Goal: Task Accomplishment & Management: Manage account settings

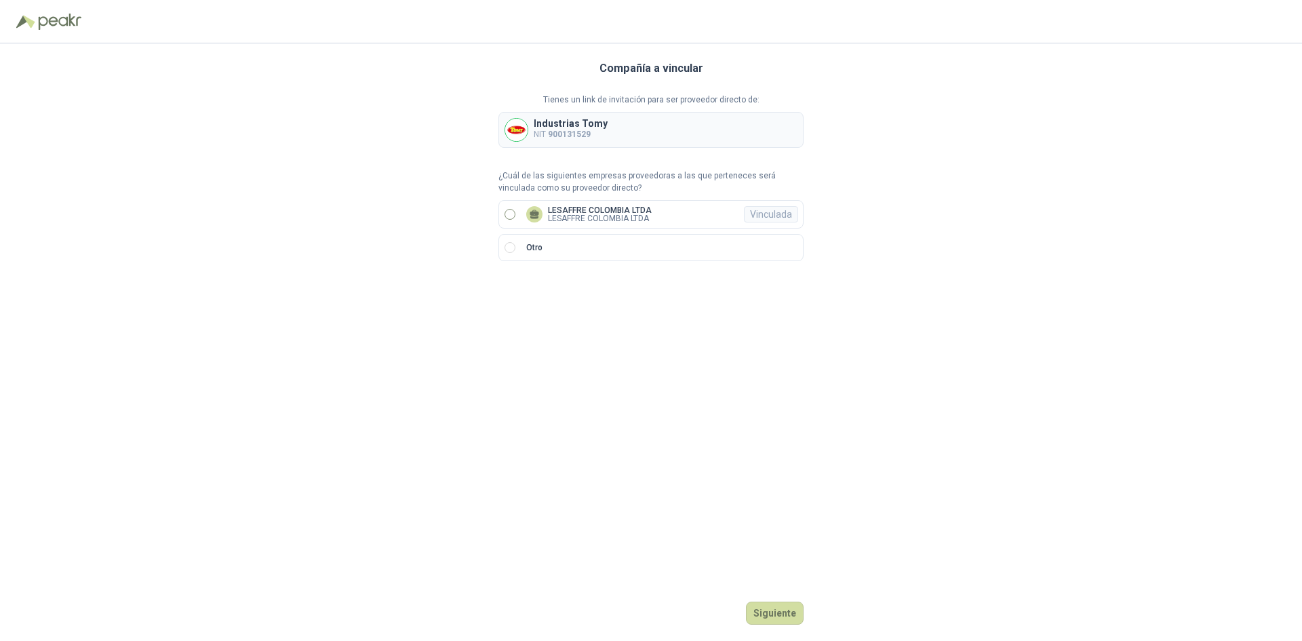
click at [629, 210] on p "LESAFFRE COLOMBIA LTDA" at bounding box center [600, 210] width 104 height 8
click at [758, 208] on div "Vinculada" at bounding box center [771, 214] width 54 height 16
click at [597, 212] on p "LESAFFRE COLOMBIA LTDA" at bounding box center [600, 210] width 104 height 8
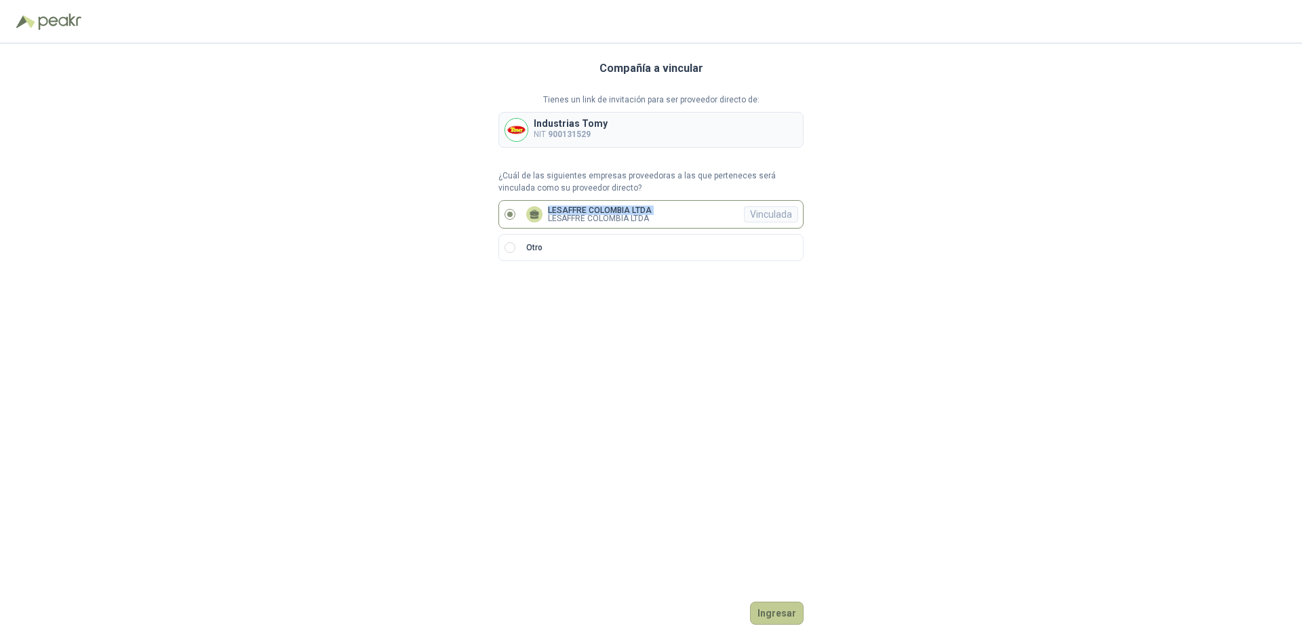
click at [791, 621] on button "Ingresar" at bounding box center [777, 613] width 54 height 23
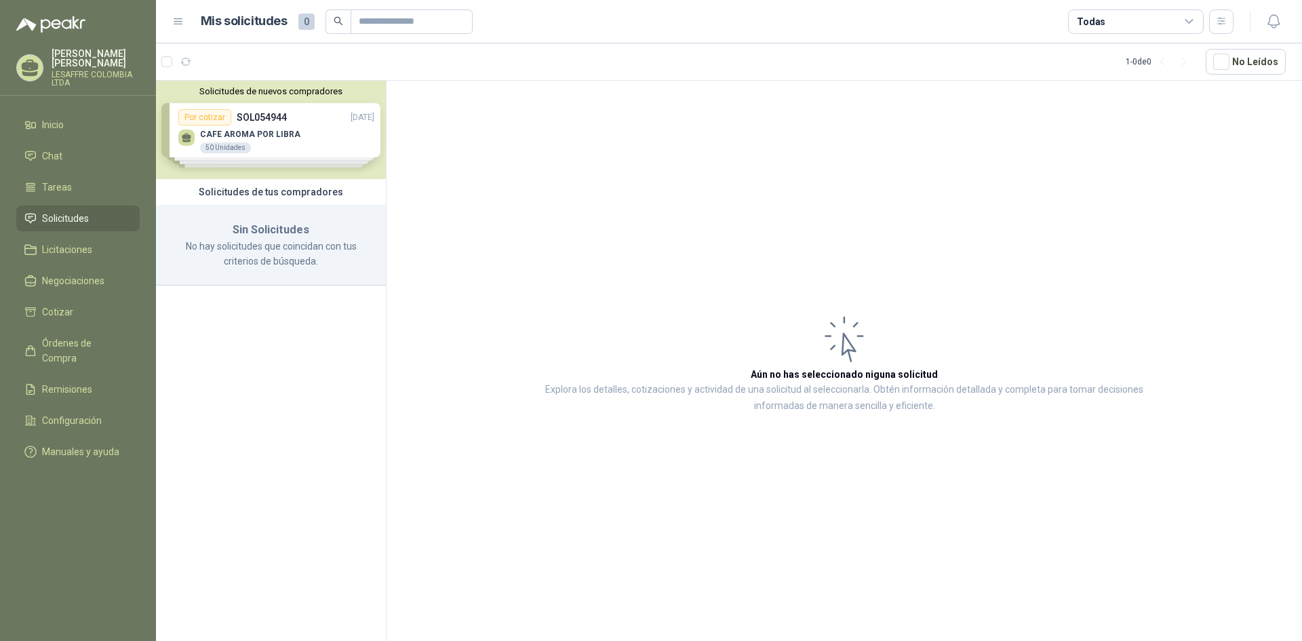
click at [65, 50] on p "[PERSON_NAME]" at bounding box center [96, 58] width 88 height 19
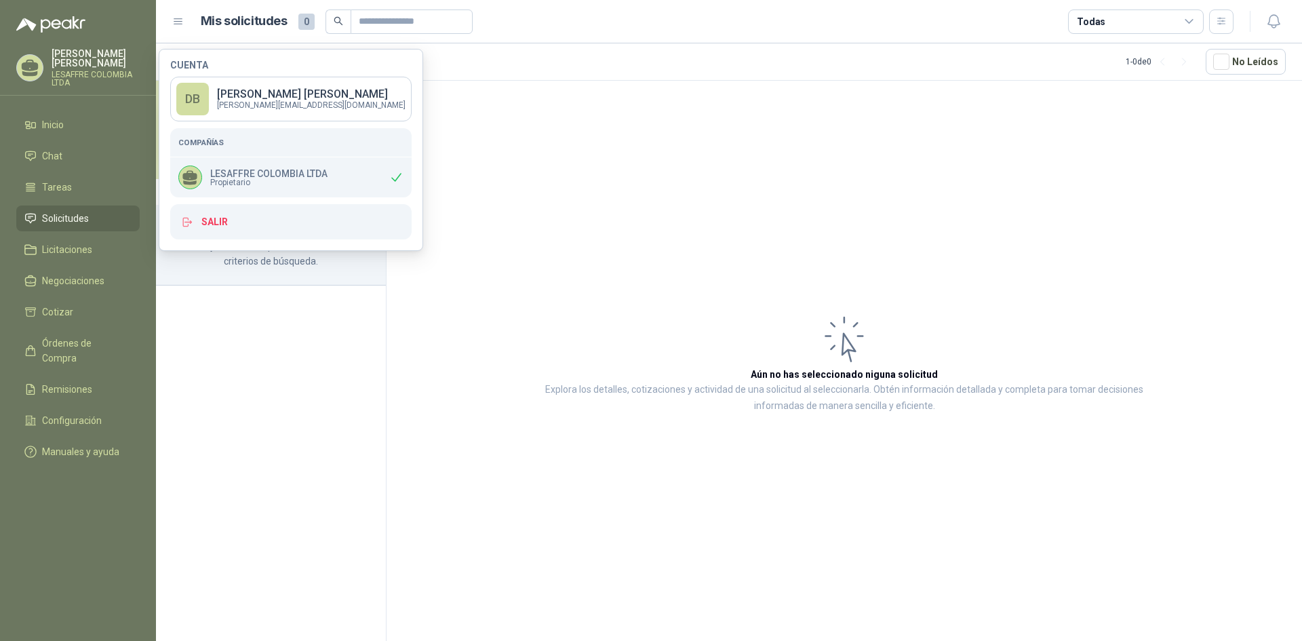
drag, startPoint x: 293, startPoint y: 179, endPoint x: 353, endPoint y: 186, distance: 60.1
click at [294, 179] on span "Propietario" at bounding box center [268, 182] width 117 height 8
click at [355, 186] on div "LESAFFRE COLOMBIA LTDA Propietario" at bounding box center [290, 177] width 241 height 40
click at [389, 174] on icon at bounding box center [396, 177] width 14 height 14
click at [252, 146] on h5 "Compañías" at bounding box center [290, 142] width 225 height 12
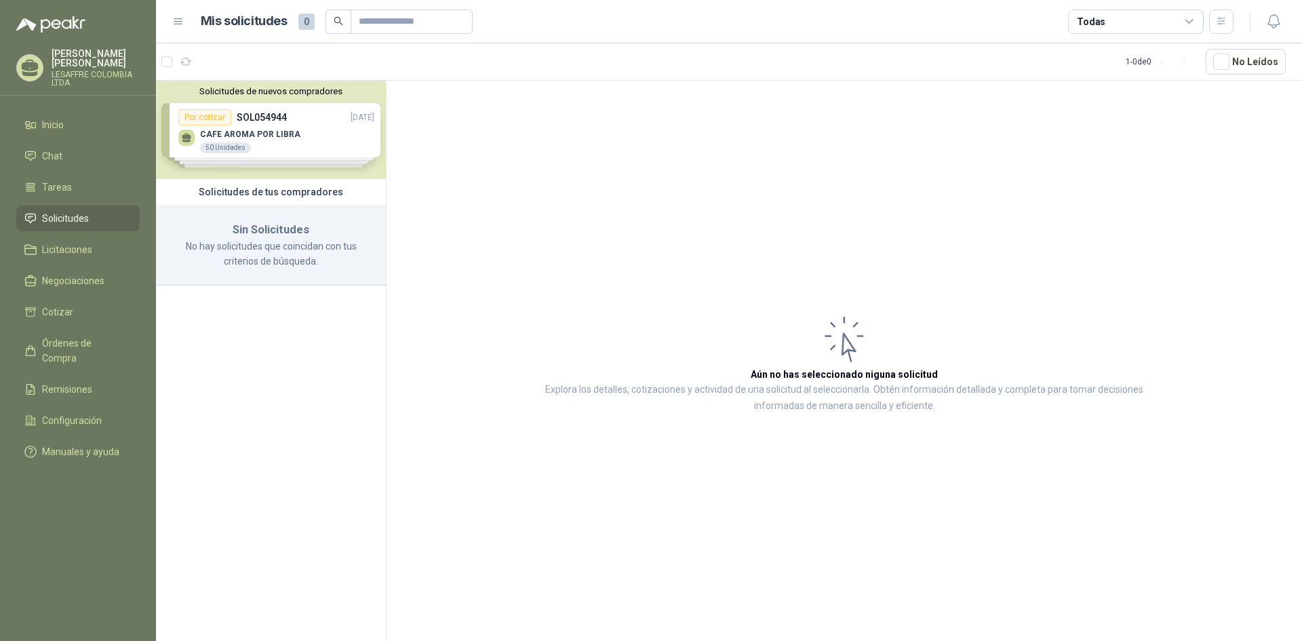
click at [181, 324] on div "Solicitudes de nuevos compradores Por cotizar SOL054944 [DATE] CAFE AROMA POR L…" at bounding box center [271, 363] width 231 height 565
click at [1199, 24] on div "Todas" at bounding box center [1136, 21] width 136 height 24
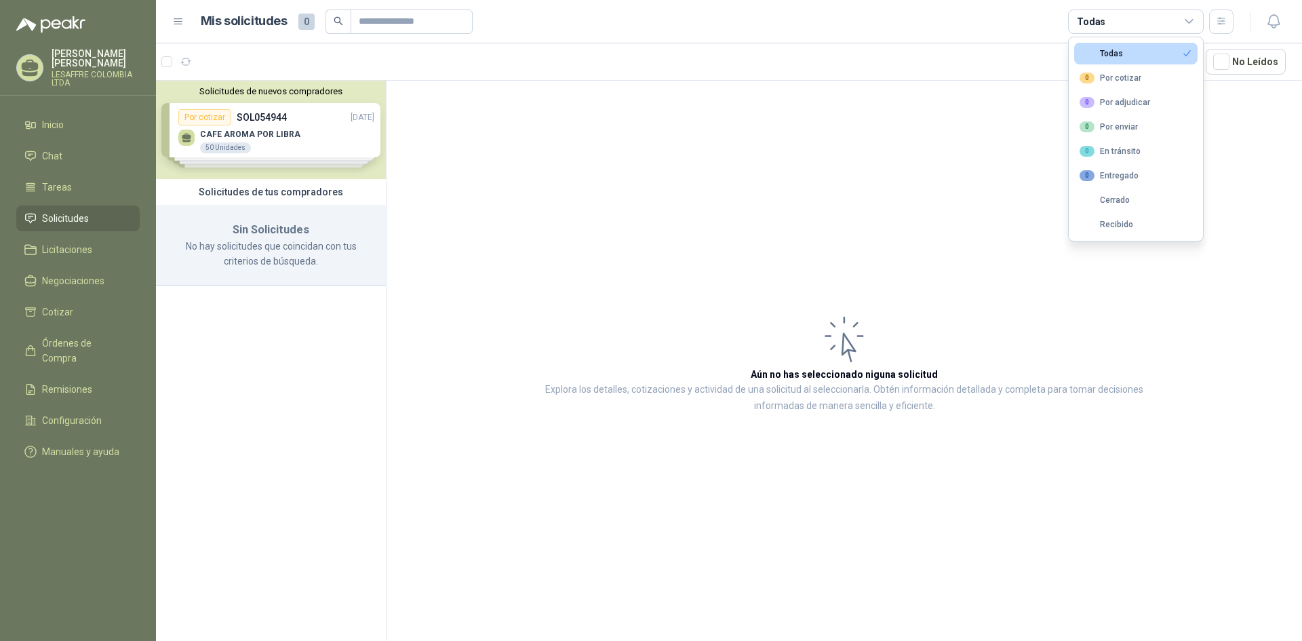
click at [941, 81] on article "Aún no has seleccionado niguna solicitud Explora los detalles, cotizaciones y a…" at bounding box center [845, 363] width 916 height 565
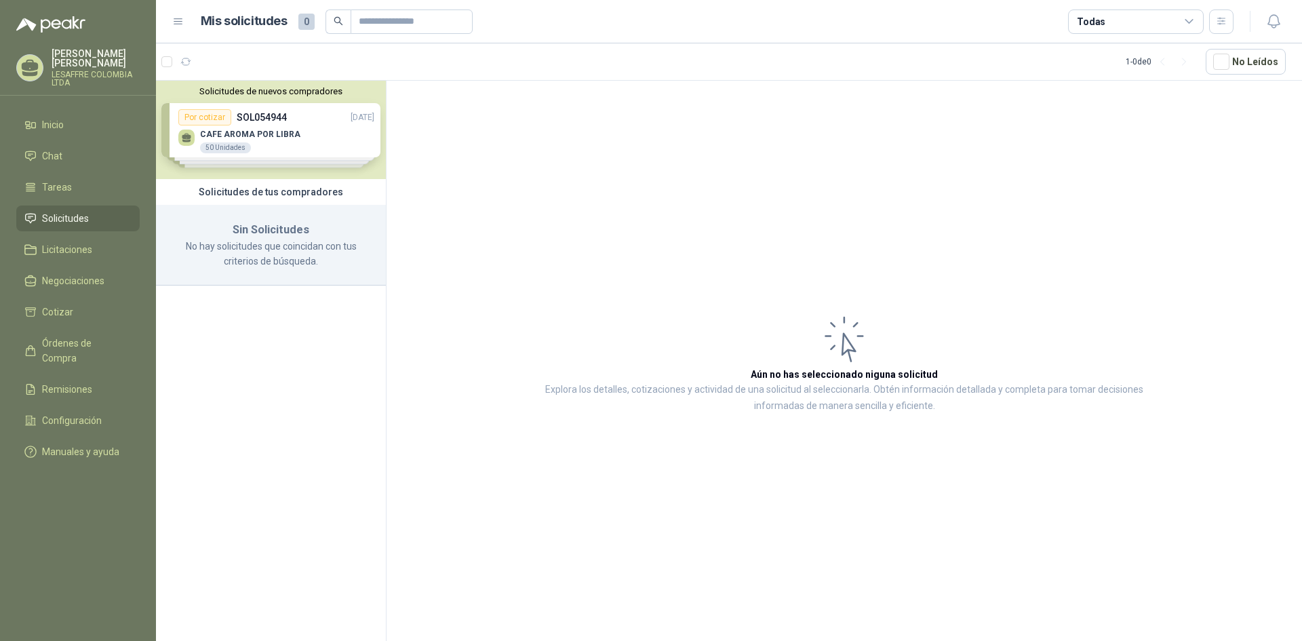
click at [99, 71] on p "LESAFFRE COLOMBIA LTDA" at bounding box center [96, 79] width 88 height 16
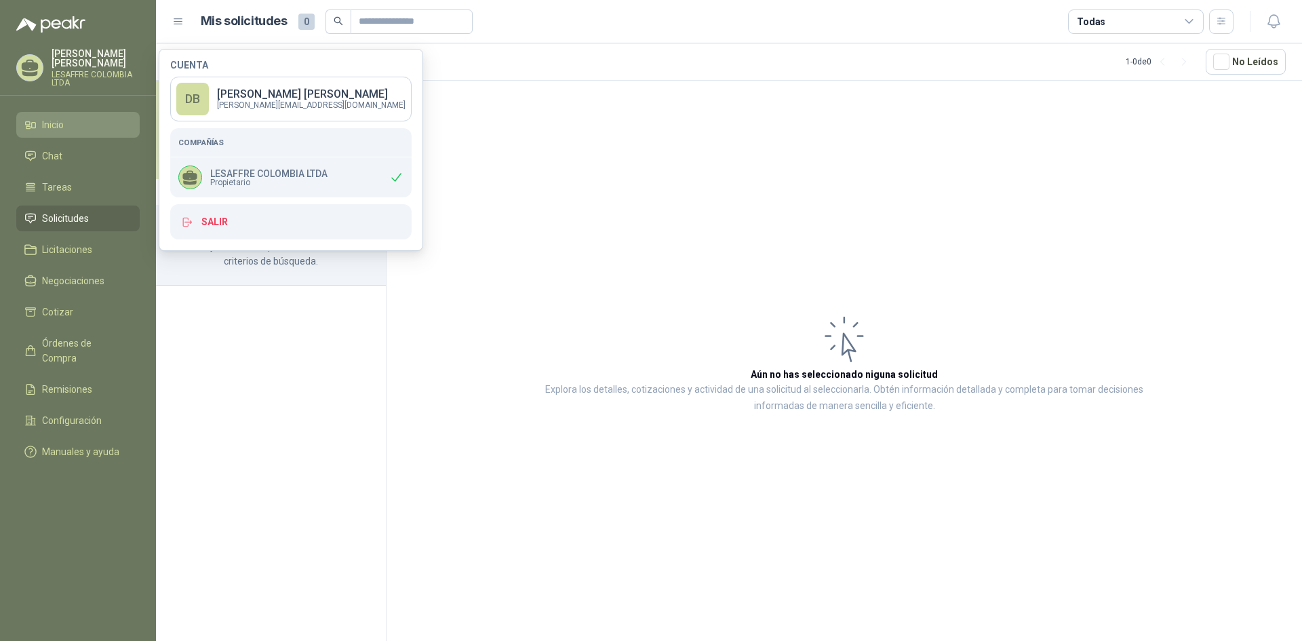
click at [89, 117] on li "Inicio" at bounding box center [77, 124] width 107 height 15
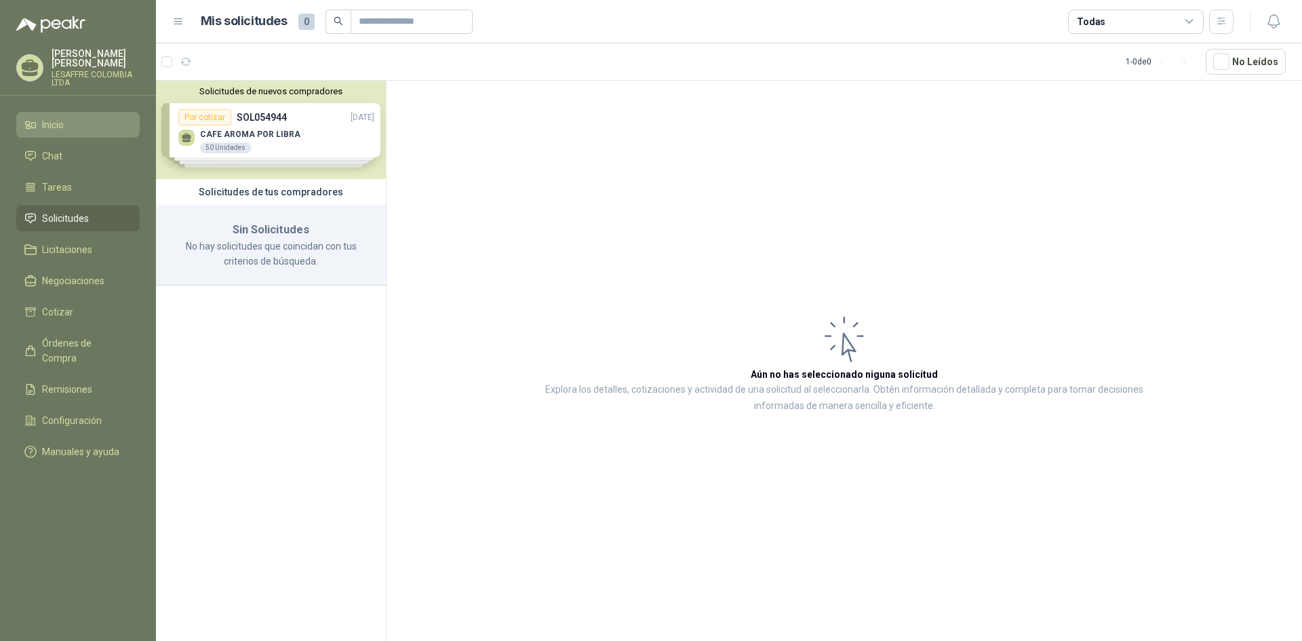
click at [90, 117] on li "Inicio" at bounding box center [77, 124] width 107 height 15
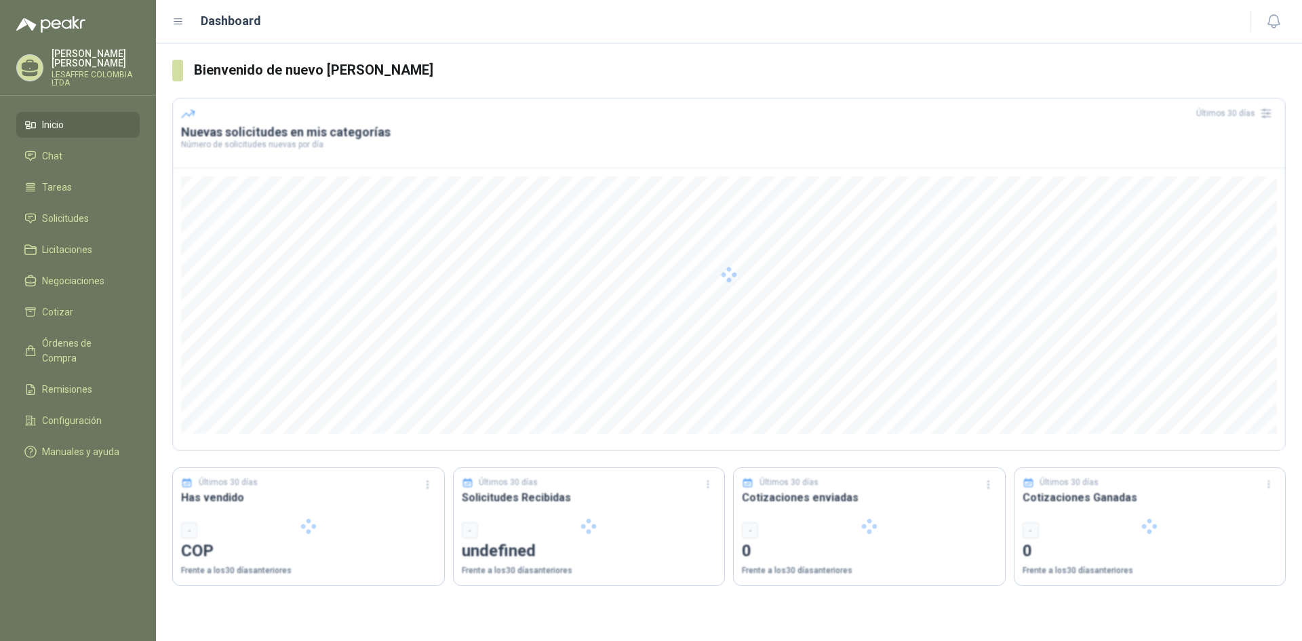
click at [90, 117] on li "Inicio" at bounding box center [77, 124] width 107 height 15
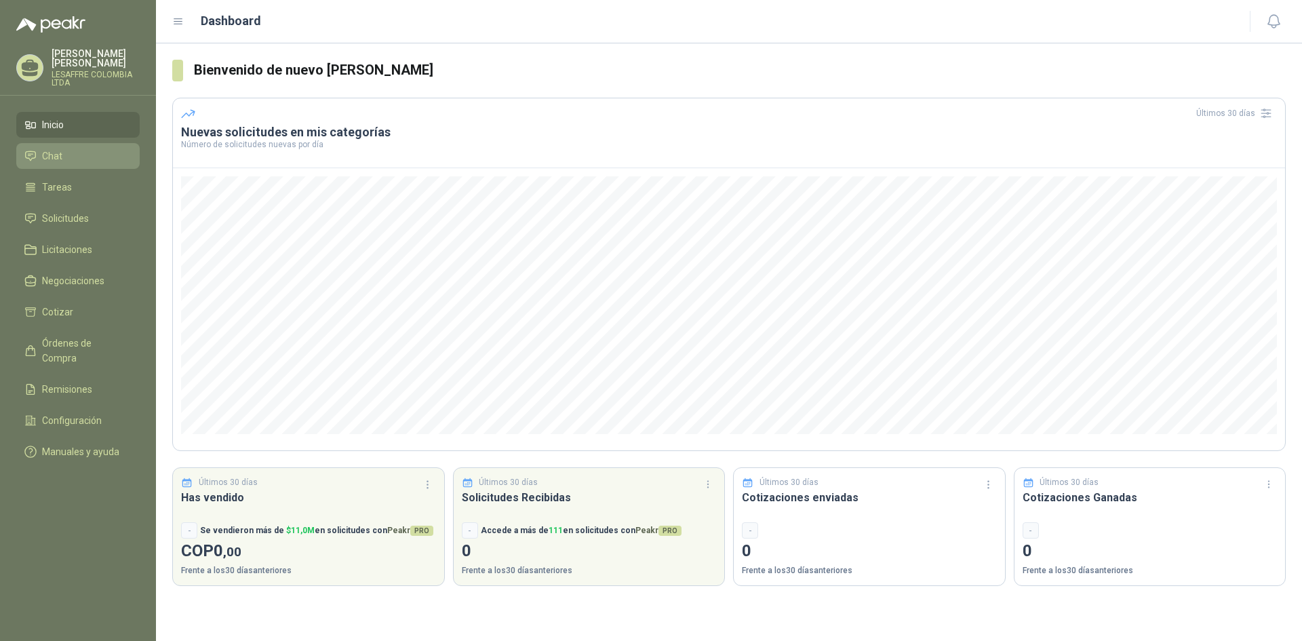
click at [90, 149] on li "Chat" at bounding box center [77, 156] width 107 height 15
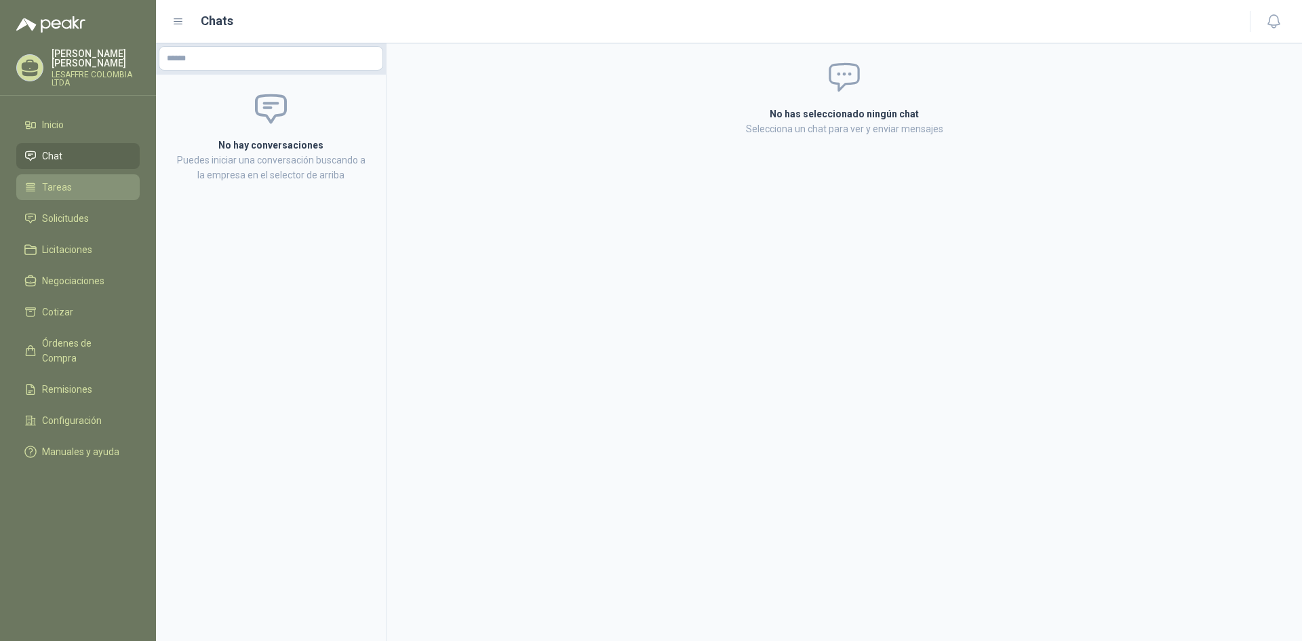
click at [80, 180] on li "Tareas" at bounding box center [77, 187] width 107 height 15
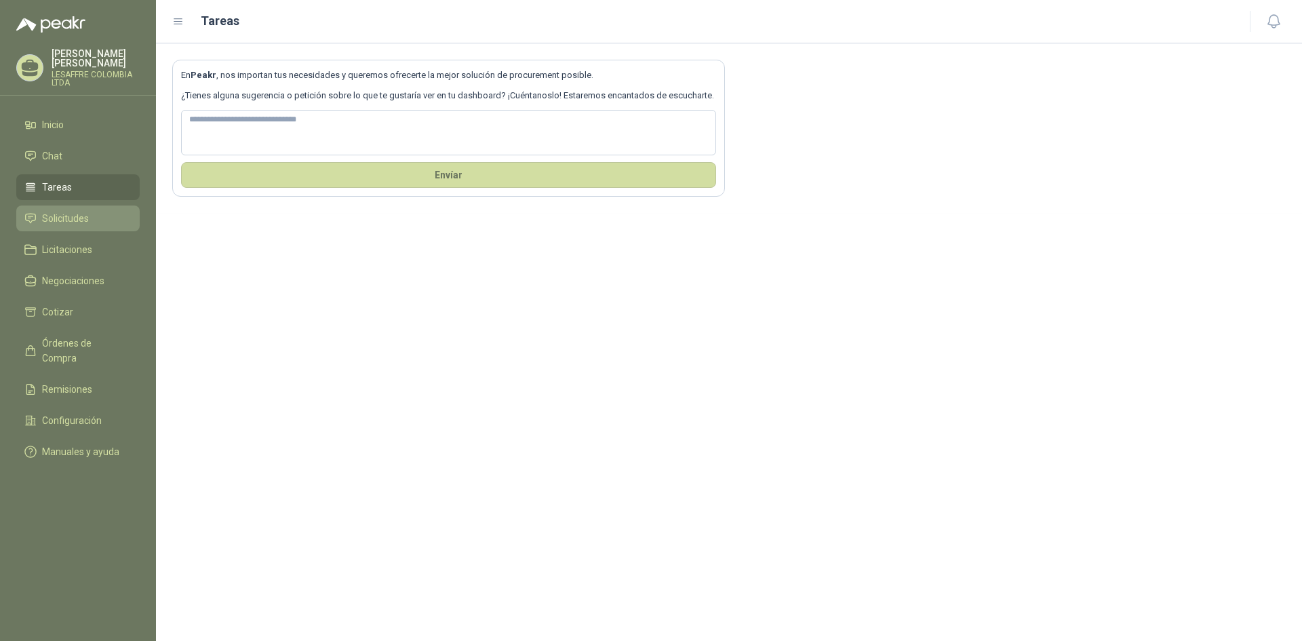
click at [90, 211] on li "Solicitudes" at bounding box center [77, 218] width 107 height 15
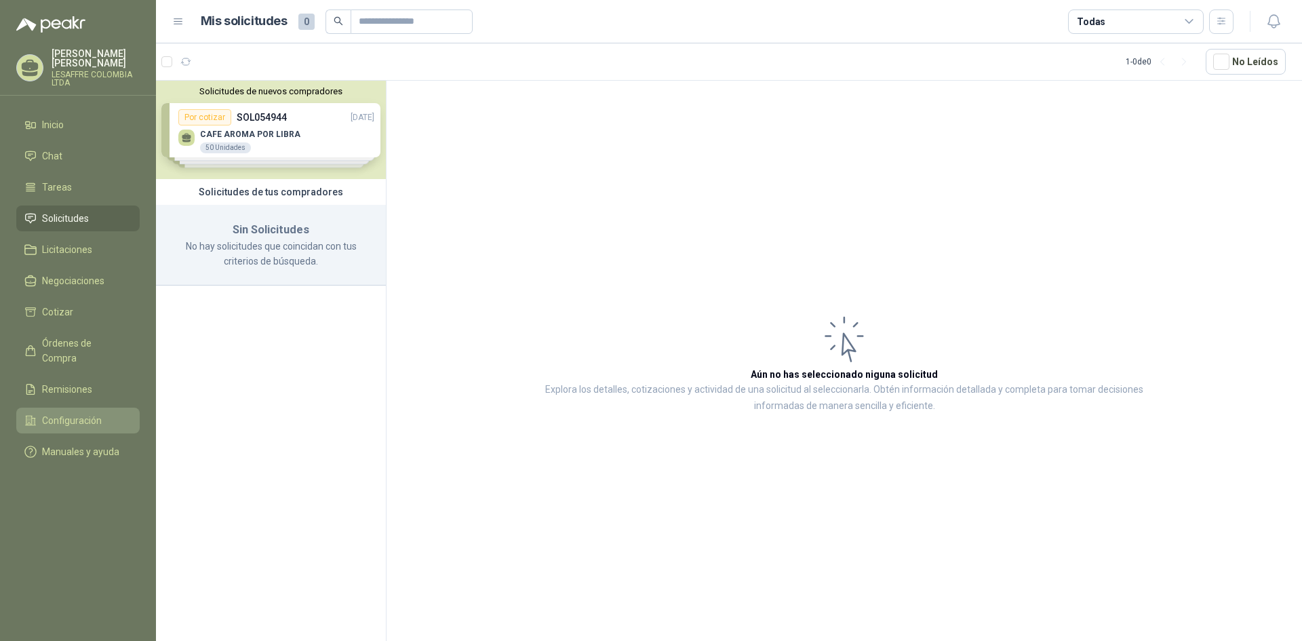
click at [77, 413] on span "Configuración" at bounding box center [72, 420] width 60 height 15
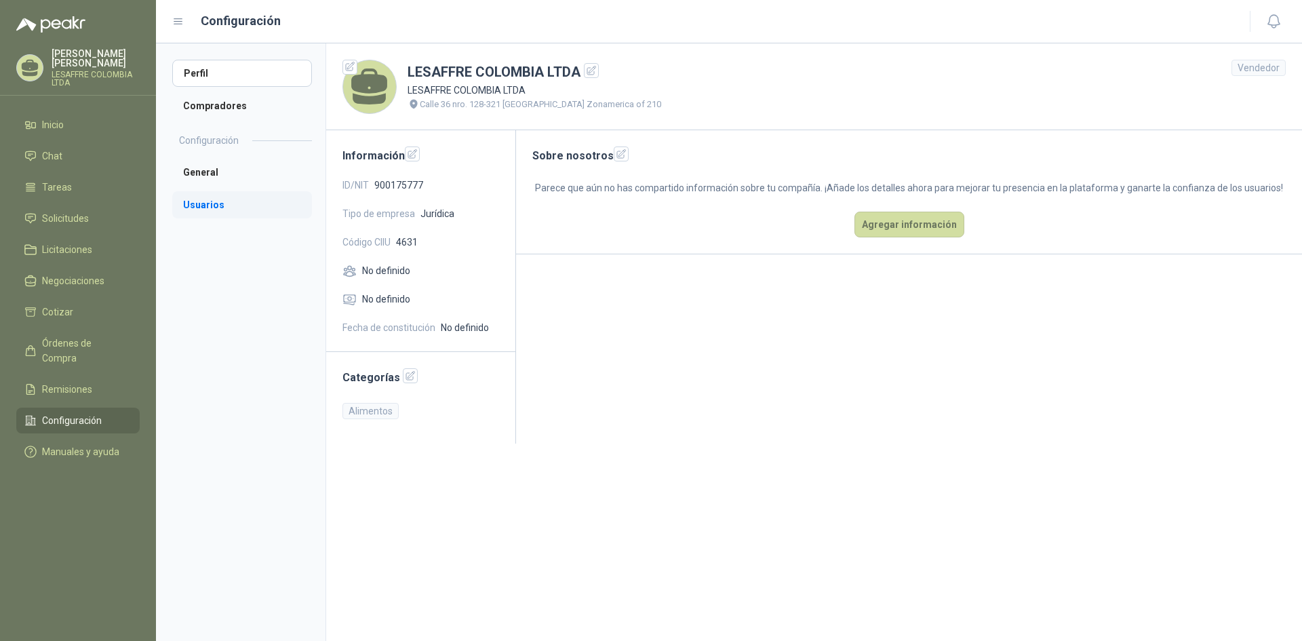
click at [216, 207] on li "Usuarios" at bounding box center [242, 204] width 140 height 27
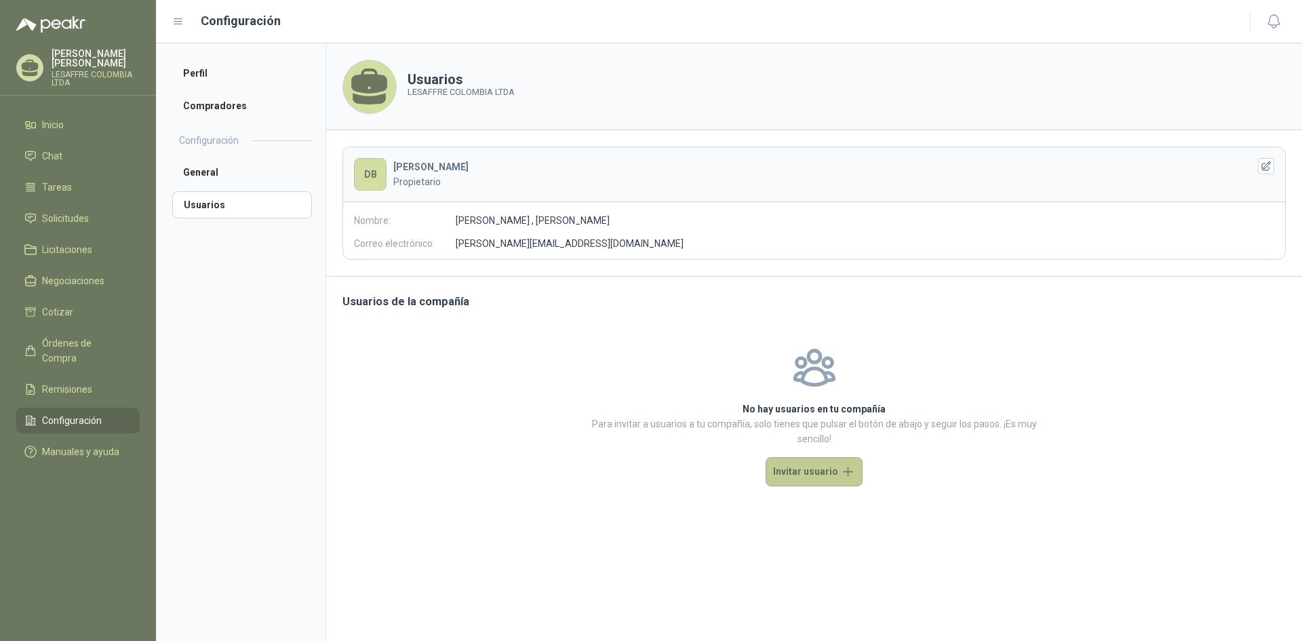
click at [785, 462] on button "Invitar usuario" at bounding box center [814, 471] width 97 height 29
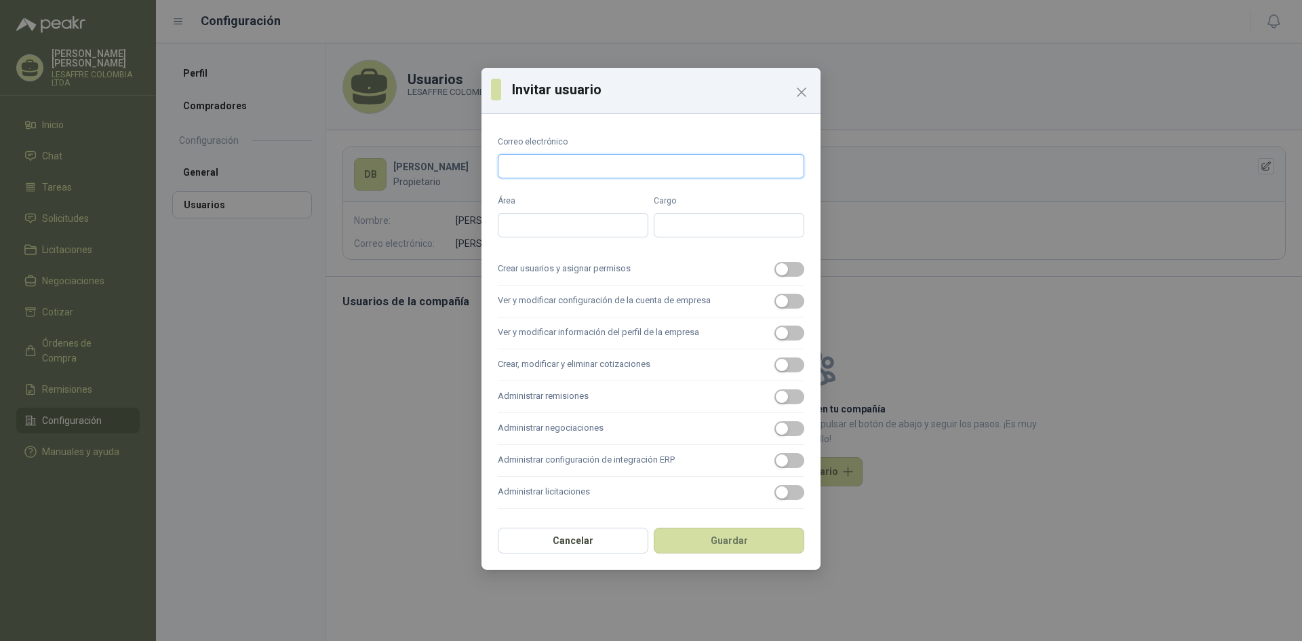
click at [586, 161] on input "Correo electrónico" at bounding box center [651, 166] width 307 height 24
click at [590, 163] on input "Correo electrónico" at bounding box center [651, 166] width 307 height 24
paste input "**********"
type input "**********"
click at [549, 229] on input "Área" at bounding box center [573, 225] width 151 height 24
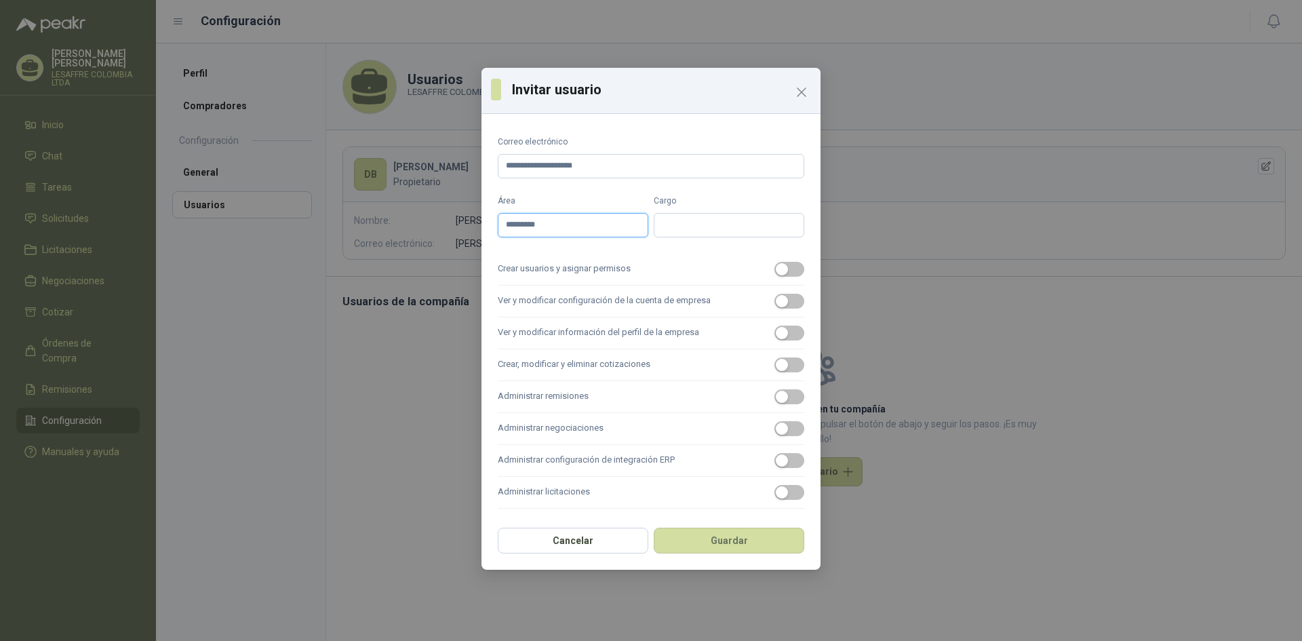
type input "*********"
click at [671, 221] on input "Cargo" at bounding box center [729, 225] width 151 height 24
paste input "**********"
type input "**********"
click at [798, 267] on span "button" at bounding box center [790, 269] width 30 height 15
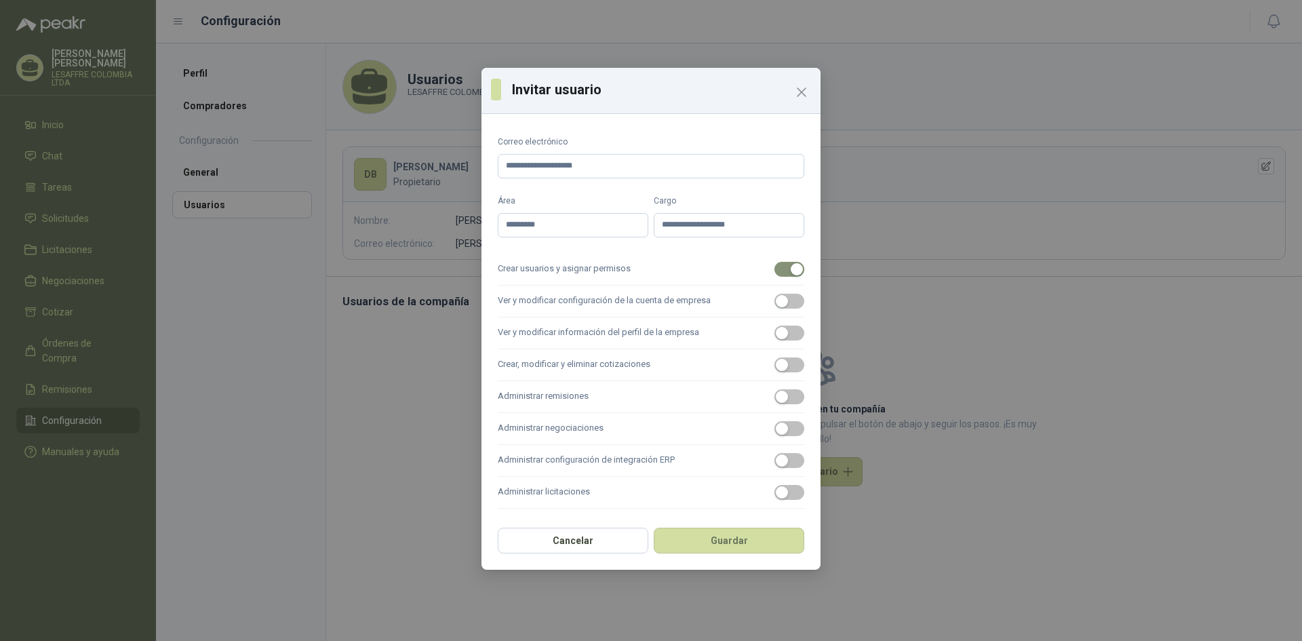
drag, startPoint x: 779, startPoint y: 301, endPoint x: 790, endPoint y: 311, distance: 14.4
click at [780, 301] on div "button" at bounding box center [782, 301] width 12 height 12
click at [788, 338] on button "Ver y modificar información del perfil de la empresa" at bounding box center [790, 333] width 30 height 15
click at [794, 372] on label "Crear, modificar y eliminar cotizaciones" at bounding box center [651, 365] width 307 height 32
click at [794, 372] on button "Crear, modificar y eliminar cotizaciones" at bounding box center [790, 364] width 30 height 15
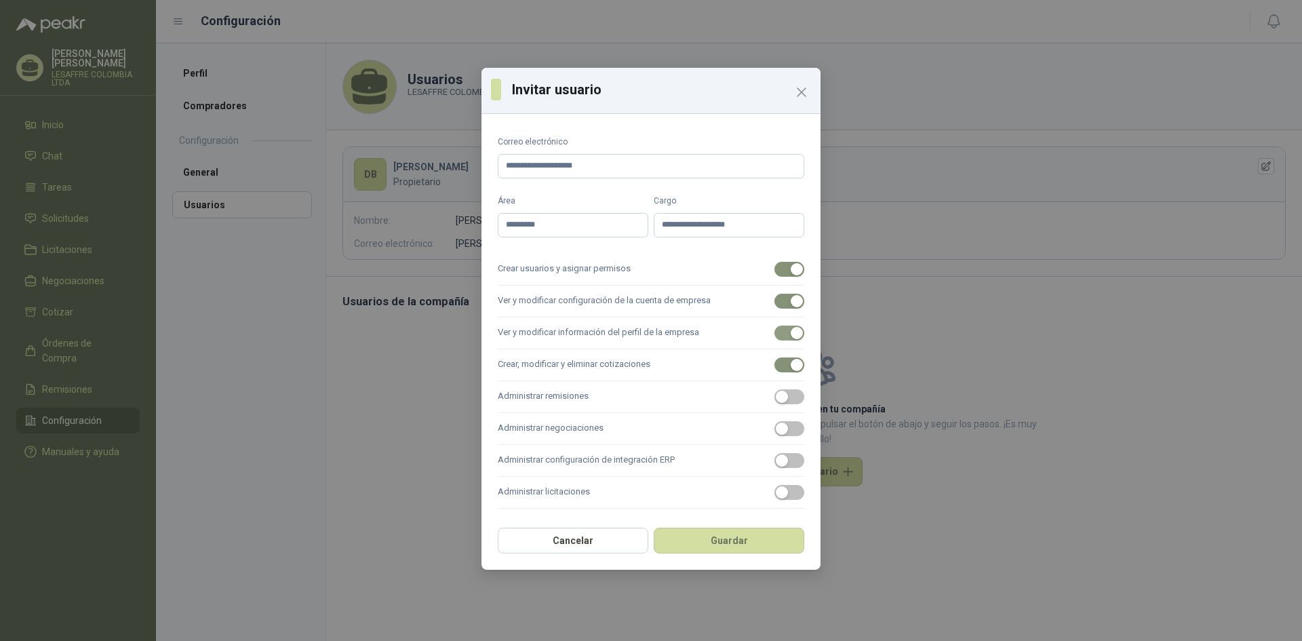
click at [797, 329] on div "button" at bounding box center [797, 333] width 12 height 12
click at [791, 303] on div "button" at bounding box center [797, 301] width 12 height 12
drag, startPoint x: 783, startPoint y: 396, endPoint x: 795, endPoint y: 431, distance: 37.1
click at [783, 395] on div "button" at bounding box center [782, 397] width 12 height 12
drag, startPoint x: 800, startPoint y: 448, endPoint x: 791, endPoint y: 433, distance: 17.0
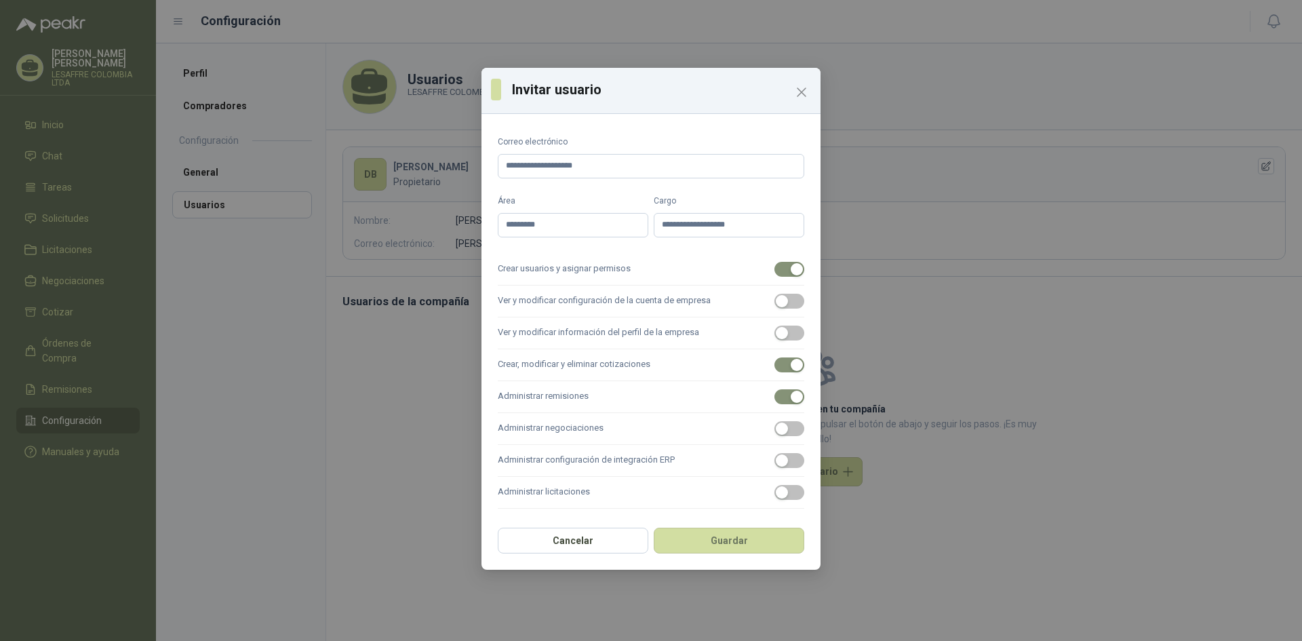
click at [800, 446] on label "Administrar configuración de integración ERP" at bounding box center [651, 461] width 307 height 32
click at [800, 453] on button "Administrar configuración de integración ERP" at bounding box center [790, 460] width 30 height 15
click at [790, 425] on button "Administrar negociaciones" at bounding box center [790, 428] width 30 height 15
click at [798, 488] on span "button" at bounding box center [790, 492] width 30 height 15
drag, startPoint x: 728, startPoint y: 554, endPoint x: 729, endPoint y: 543, distance: 10.9
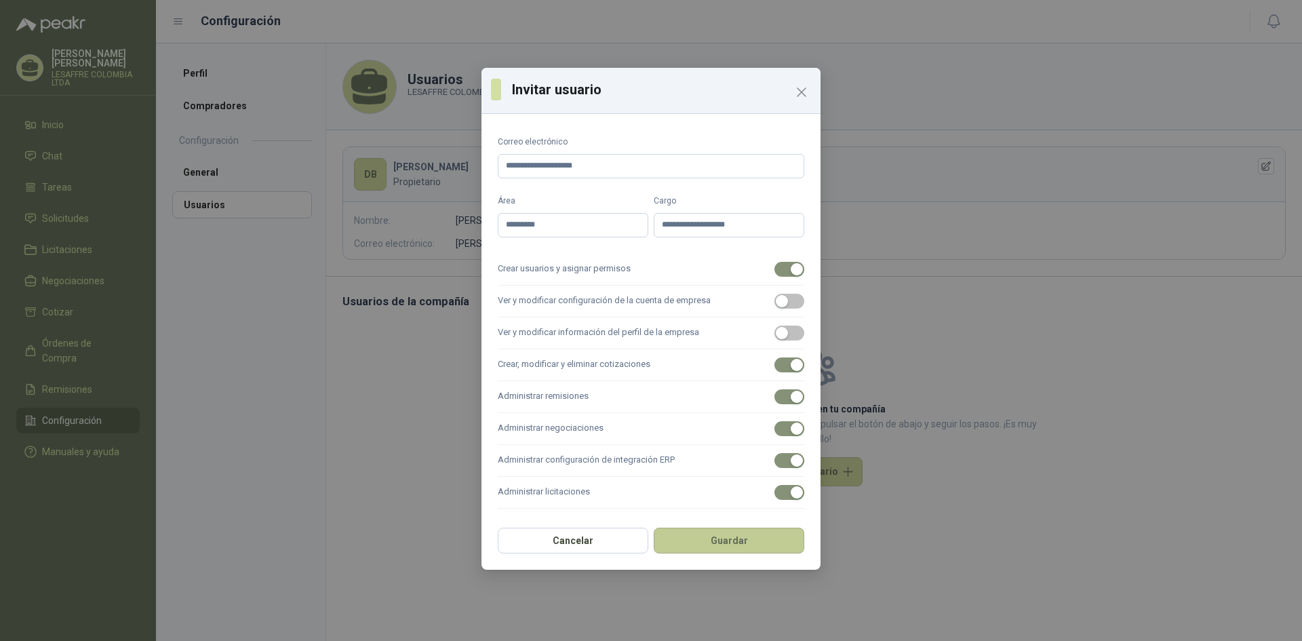
click at [728, 552] on div "Cancelar Guardar" at bounding box center [651, 545] width 339 height 50
click at [730, 542] on button "Guardar" at bounding box center [729, 541] width 151 height 26
